Goal: Task Accomplishment & Management: Manage account settings

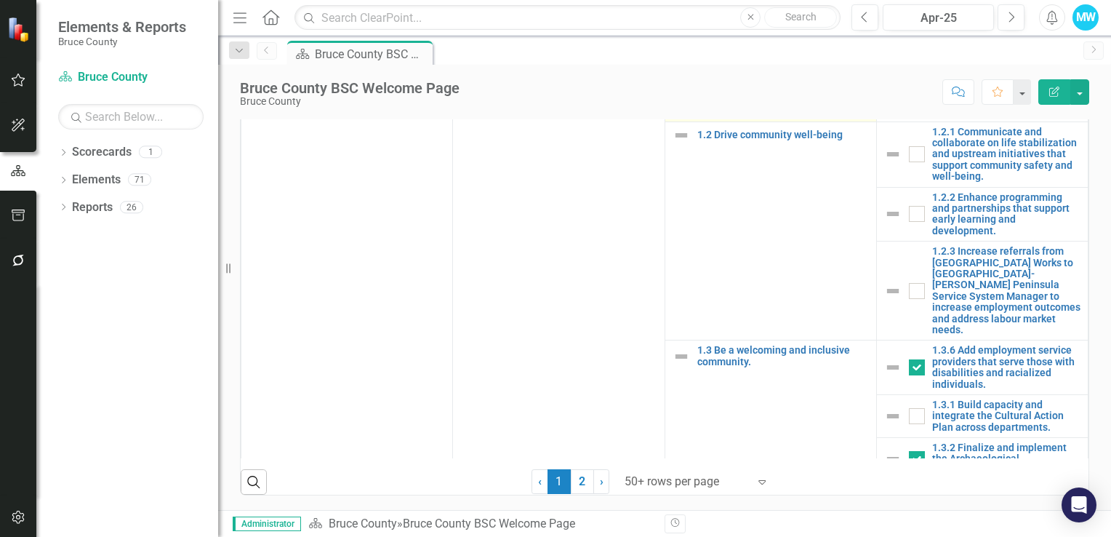
scroll to position [145, 0]
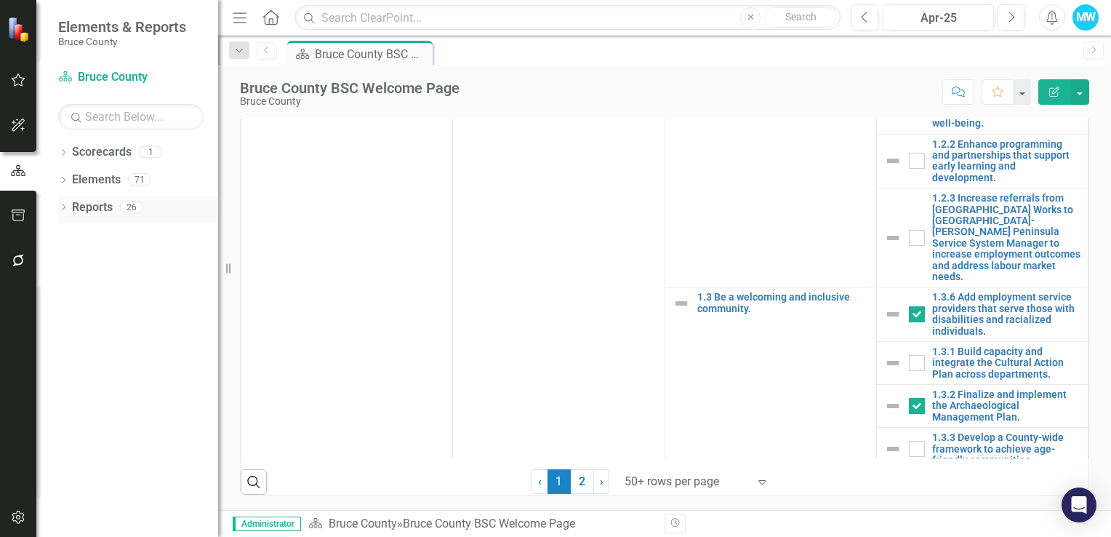
click at [63, 209] on icon at bounding box center [64, 207] width 4 height 7
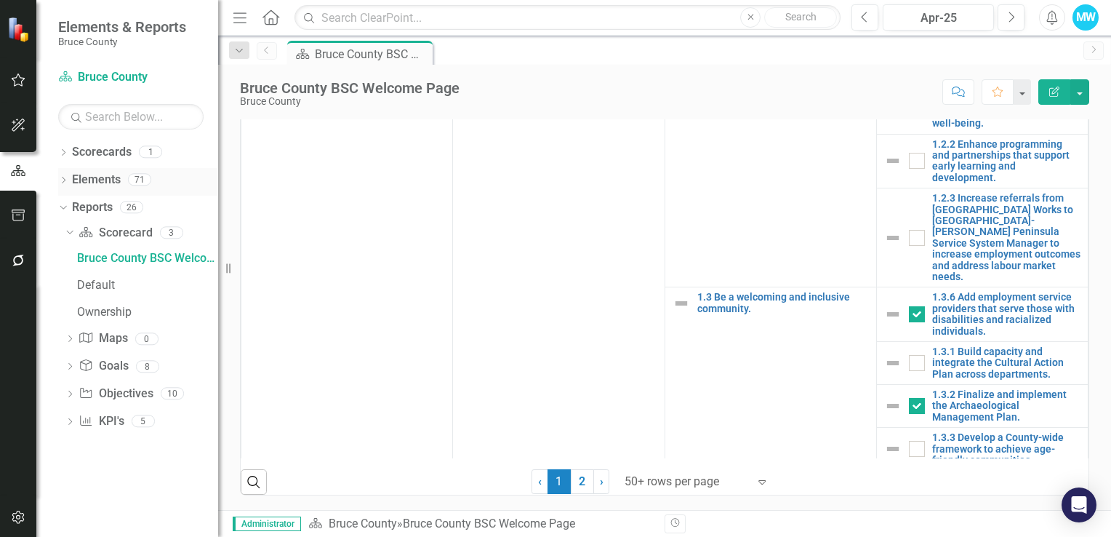
click at [102, 180] on link "Elements" at bounding box center [96, 180] width 49 height 17
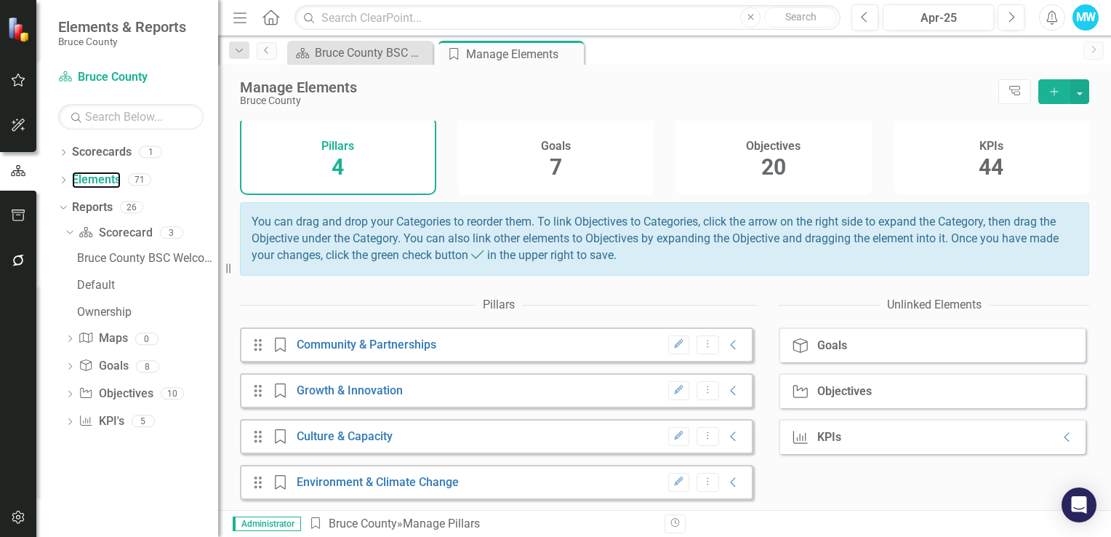
scroll to position [59, 0]
click at [113, 311] on div "Ownership" at bounding box center [147, 311] width 141 height 13
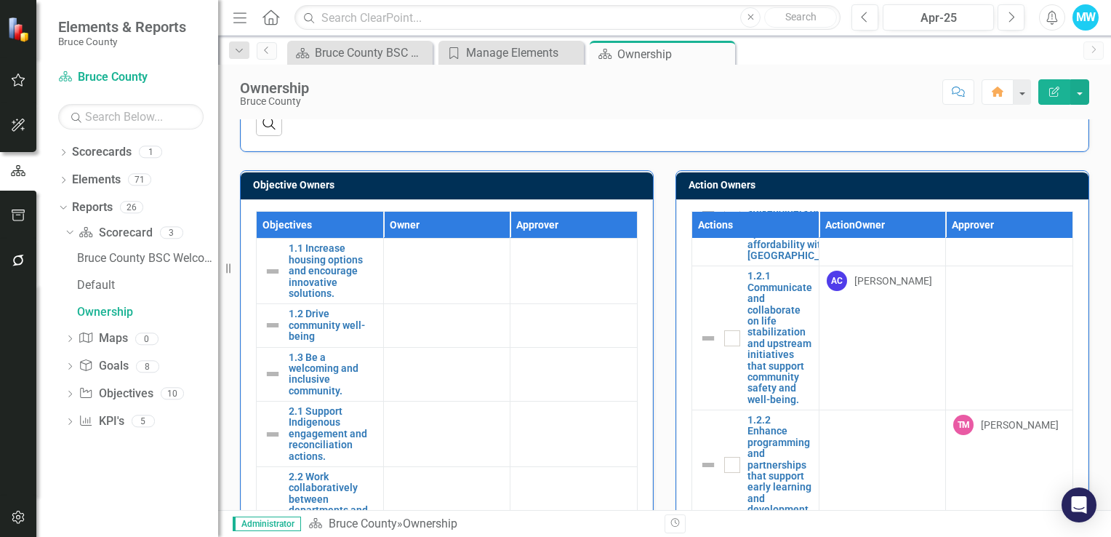
scroll to position [218, 0]
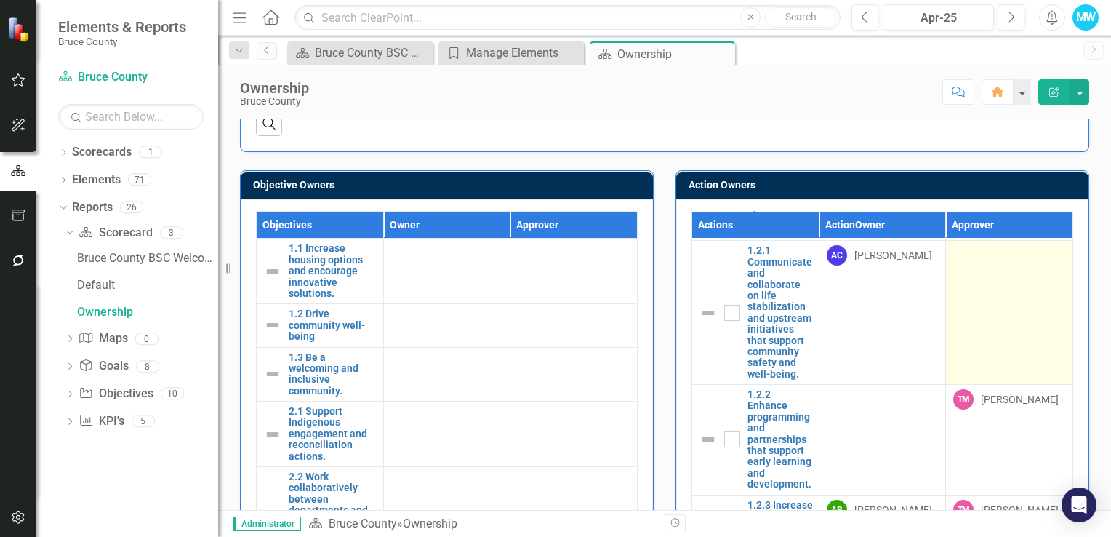
click at [953, 263] on div at bounding box center [1009, 253] width 112 height 17
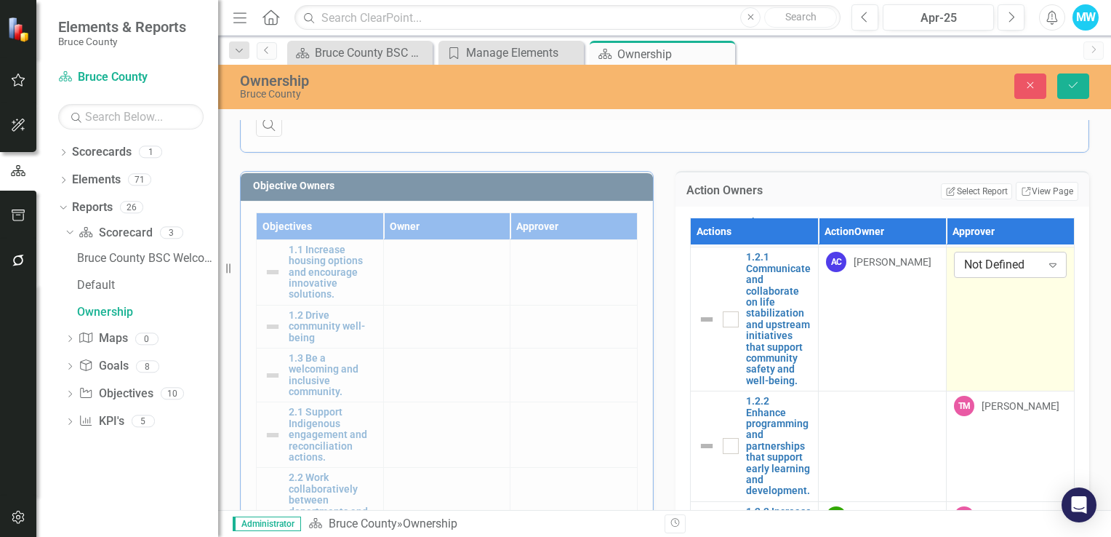
click at [1046, 271] on icon "Expand" at bounding box center [1053, 265] width 15 height 12
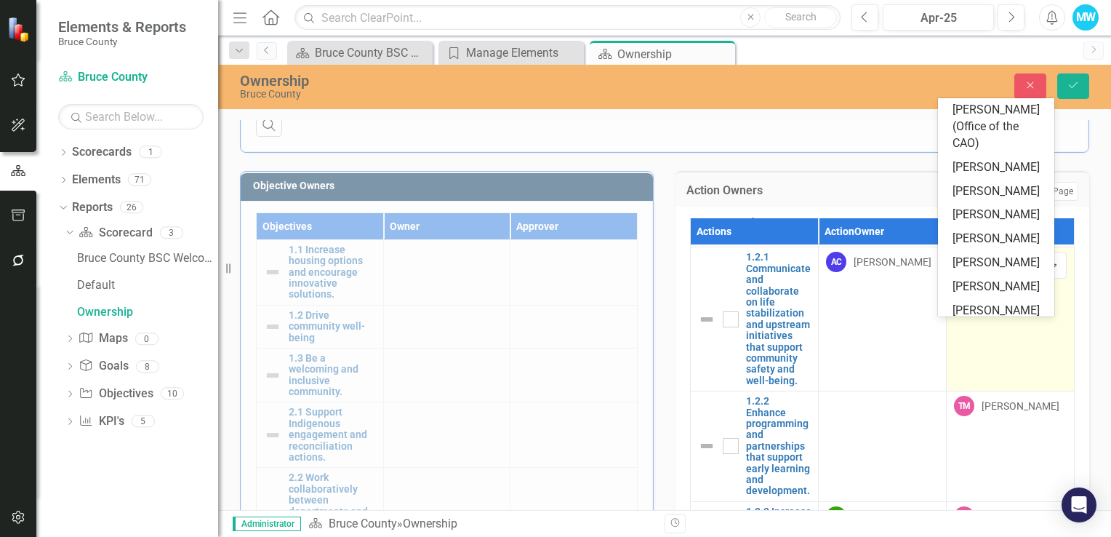
scroll to position [1217, 0]
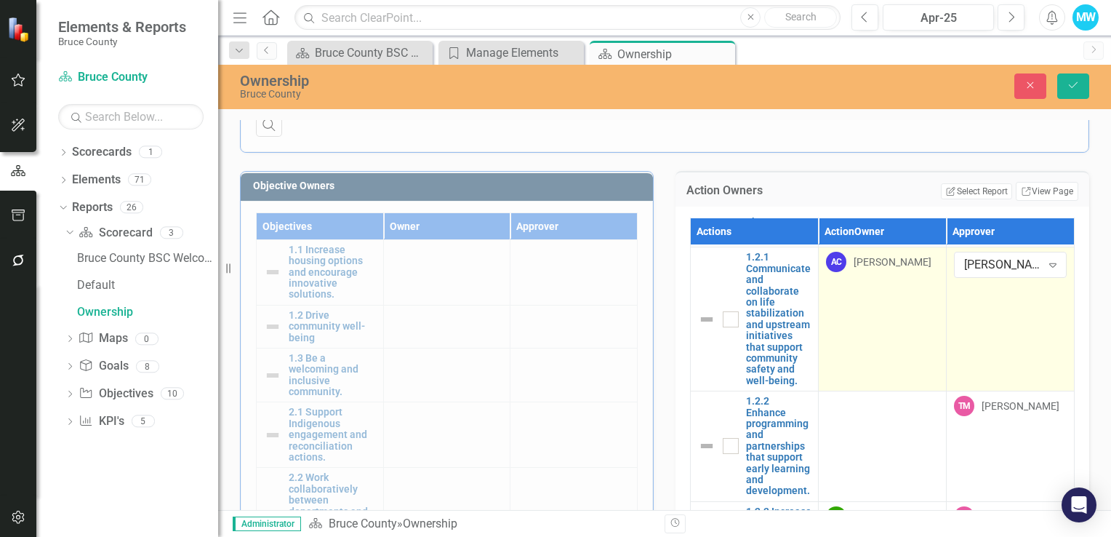
scroll to position [291, 0]
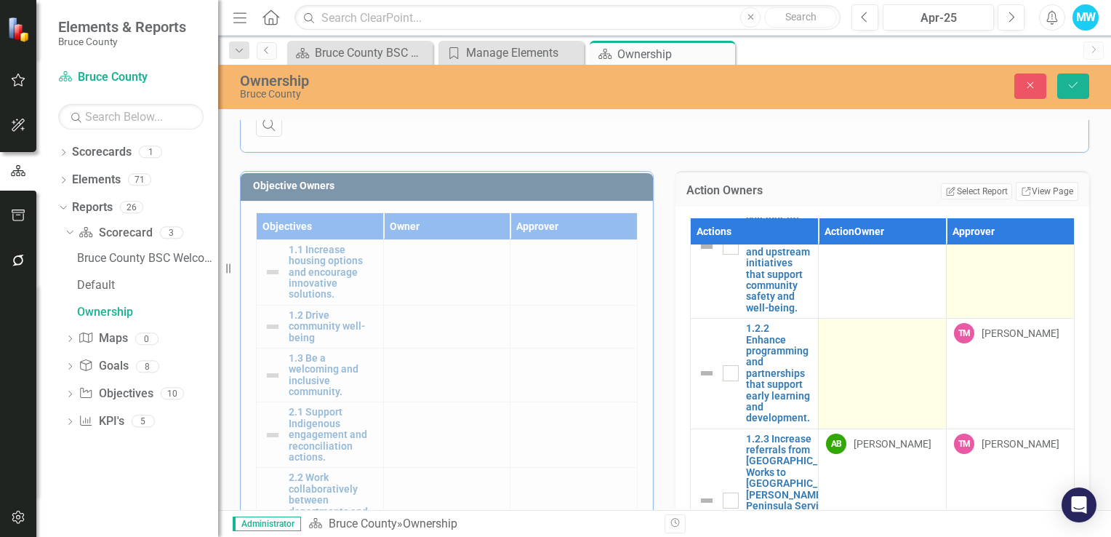
click at [854, 340] on div at bounding box center [882, 331] width 113 height 17
click at [865, 340] on div at bounding box center [882, 331] width 113 height 17
click at [918, 342] on icon "Expand" at bounding box center [925, 336] width 15 height 12
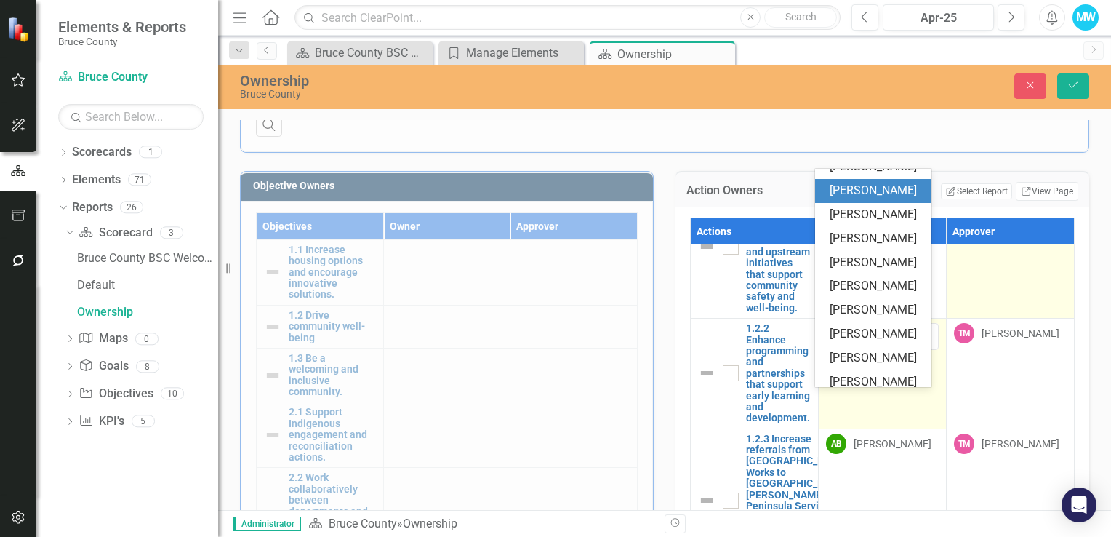
scroll to position [727, 0]
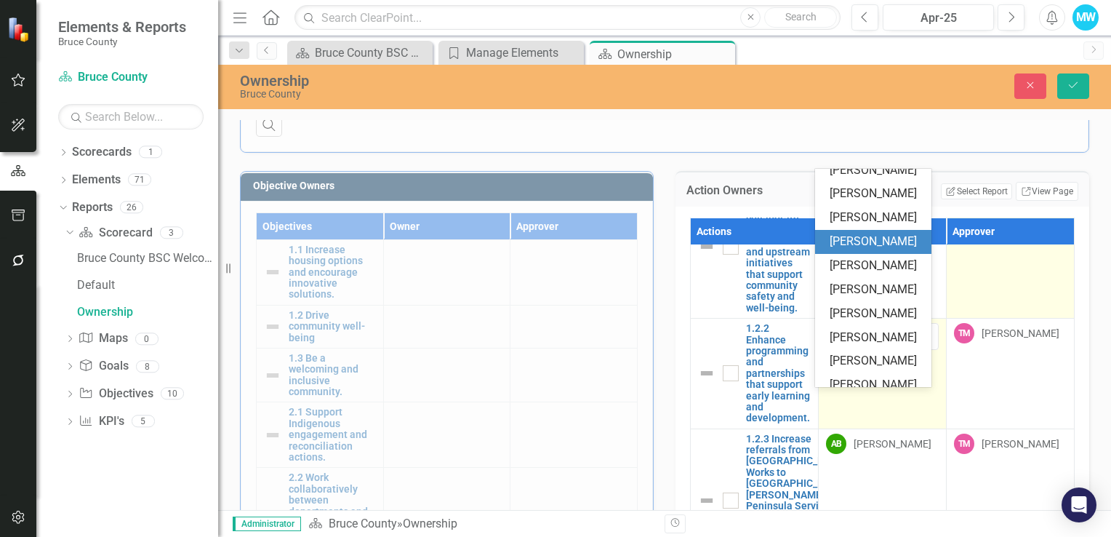
click at [870, 429] on td "86 results available. Use Up and Down to choose options, press Enter to select …" at bounding box center [883, 374] width 128 height 111
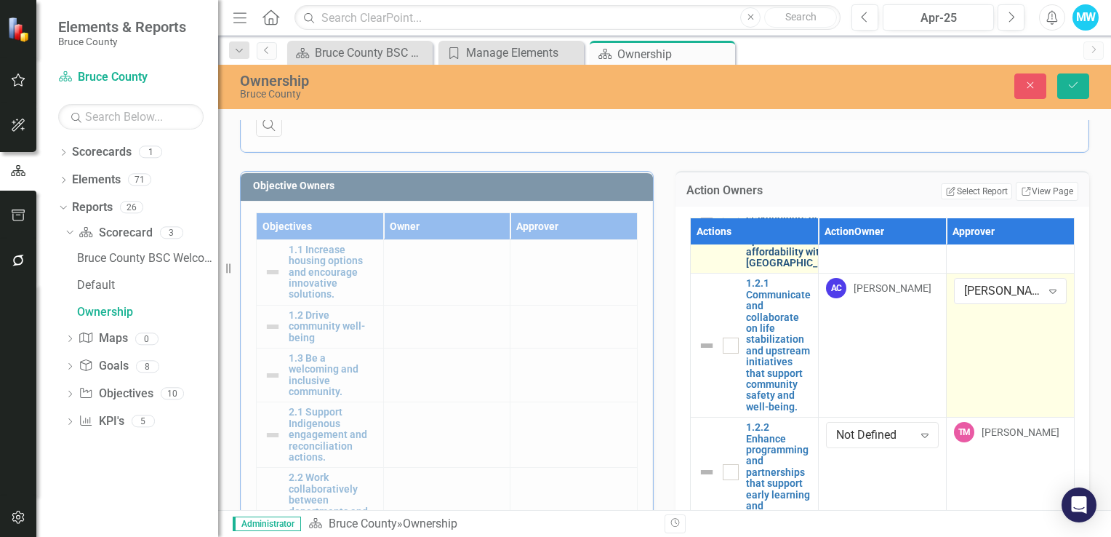
scroll to position [218, 0]
